Goal: Information Seeking & Learning: Learn about a topic

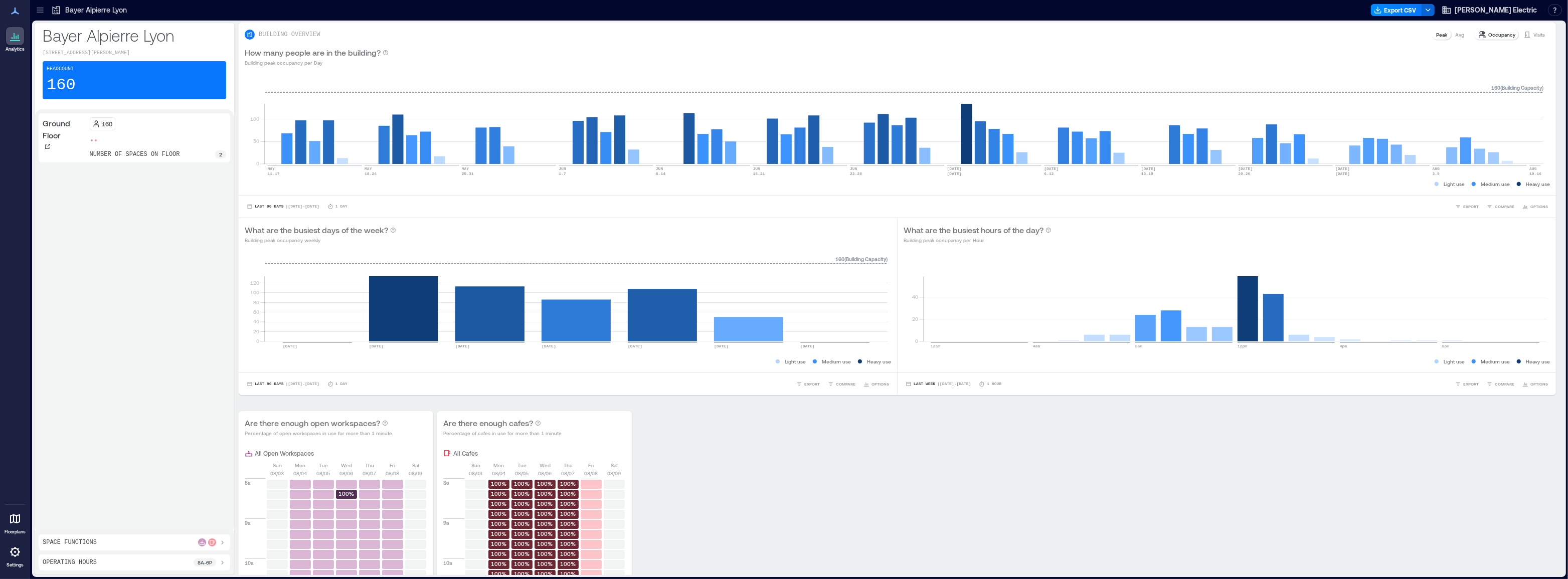
click at [40, 10] on icon at bounding box center [39, 10] width 6 height 1
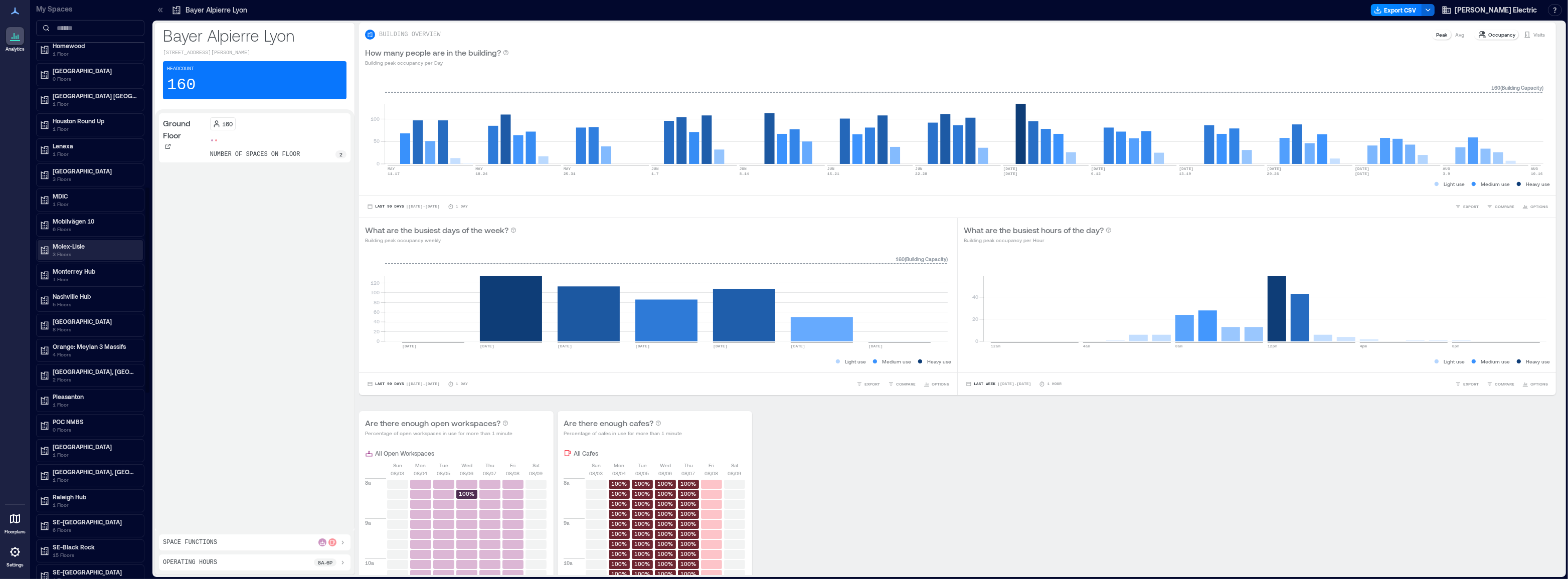
scroll to position [531, 0]
click at [85, 300] on p "5 Floors" at bounding box center [95, 304] width 85 height 8
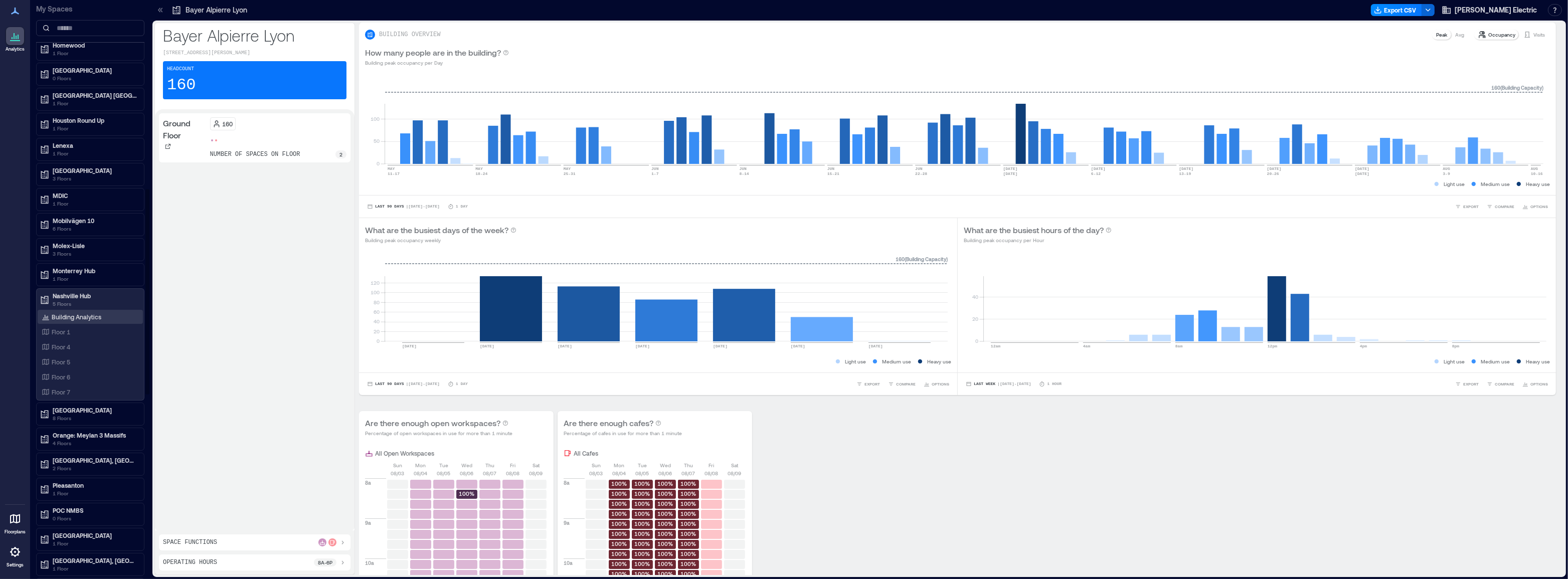
click at [59, 316] on p "Building Analytics" at bounding box center [76, 317] width 49 height 8
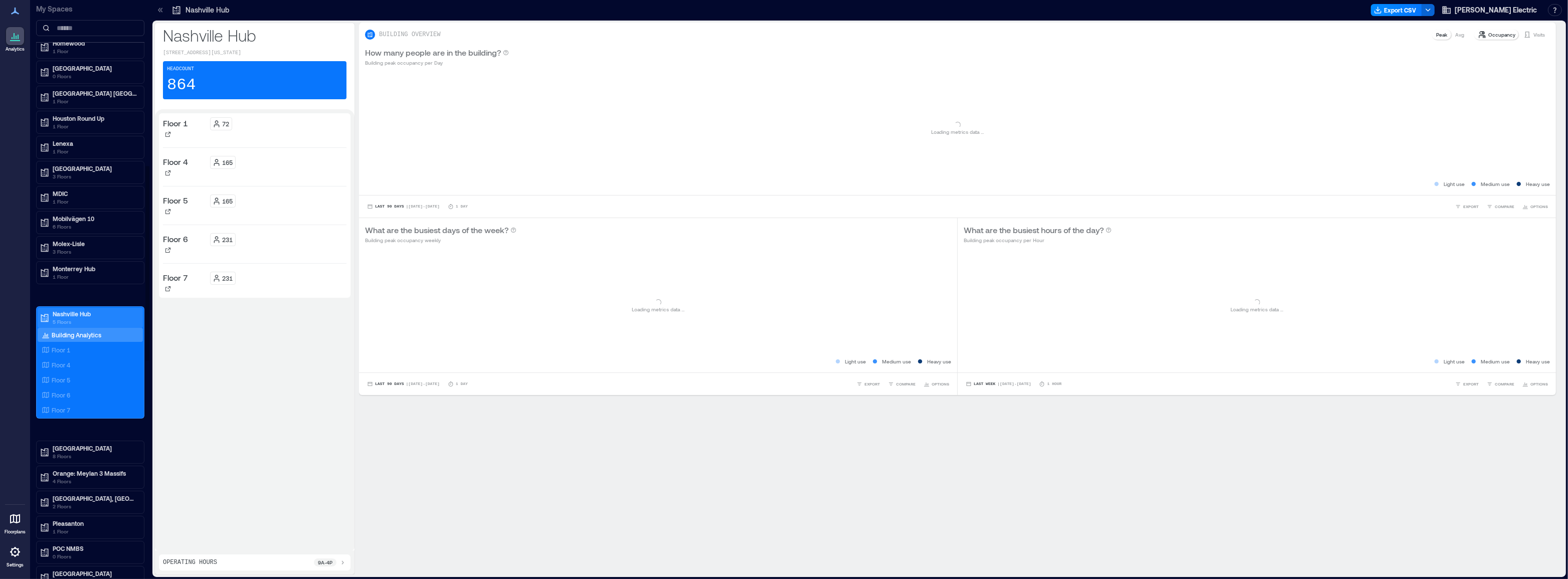
scroll to position [491, 0]
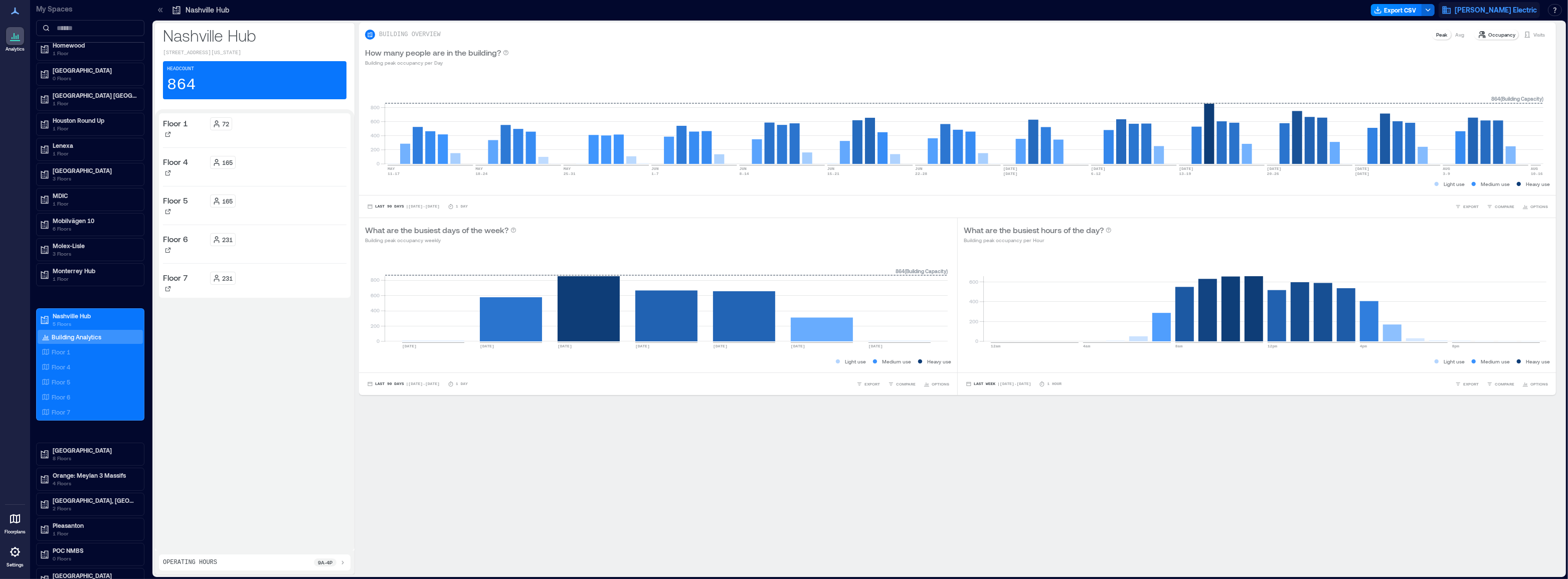
click at [1508, 11] on span "[PERSON_NAME] Electric" at bounding box center [1495, 10] width 82 height 10
click at [1283, 16] on div at bounding box center [801, 10] width 1131 height 16
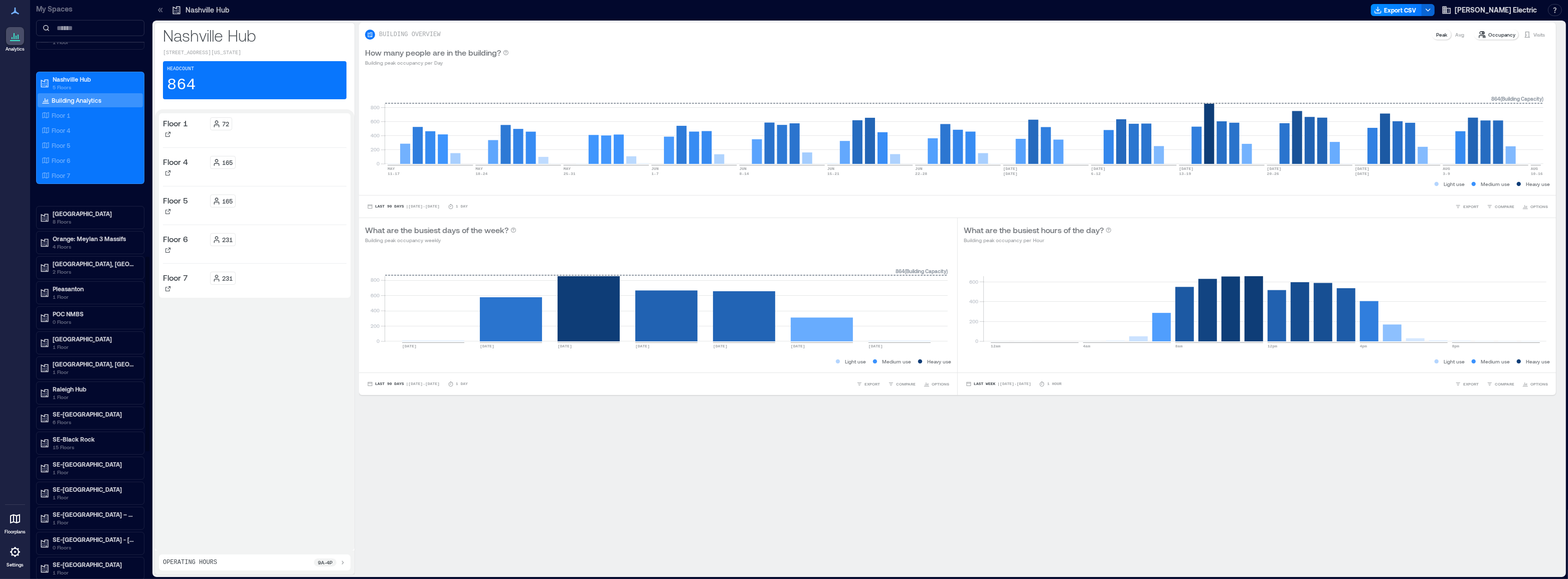
scroll to position [715, 0]
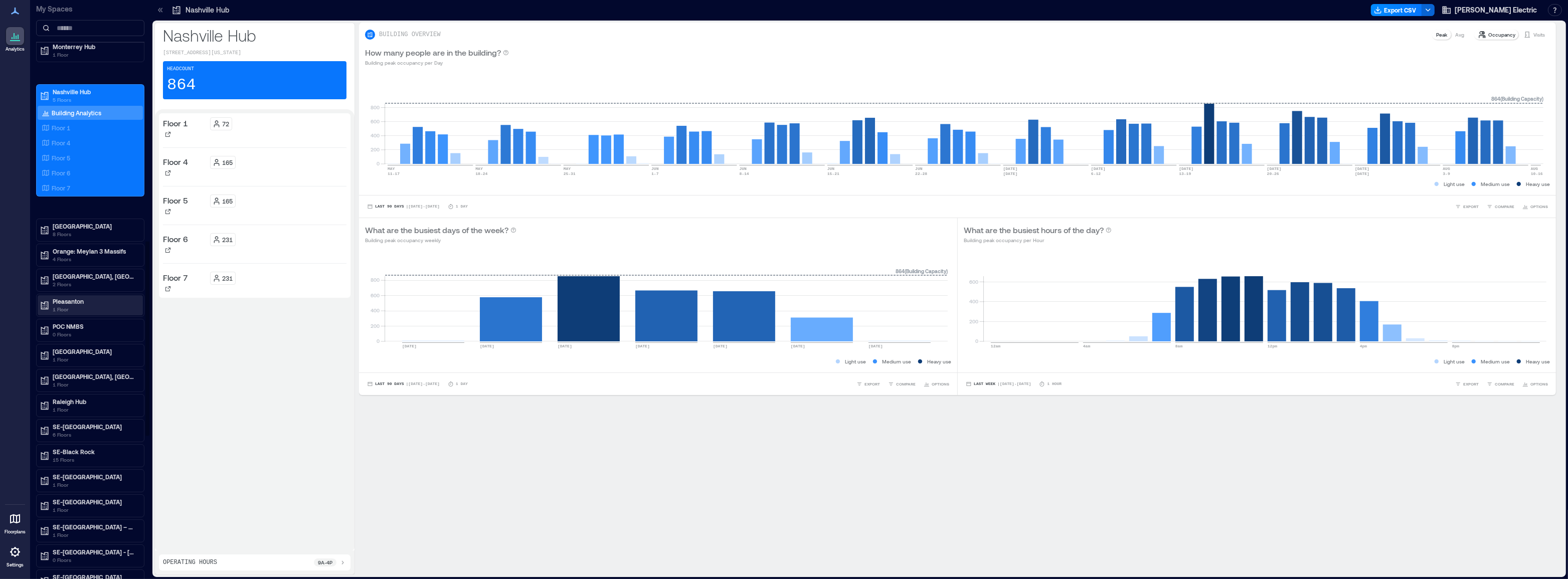
click at [57, 305] on p "1 Floor" at bounding box center [95, 309] width 85 height 8
click at [56, 319] on p "Building Analytics" at bounding box center [76, 322] width 49 height 8
